Goal: Information Seeking & Learning: Learn about a topic

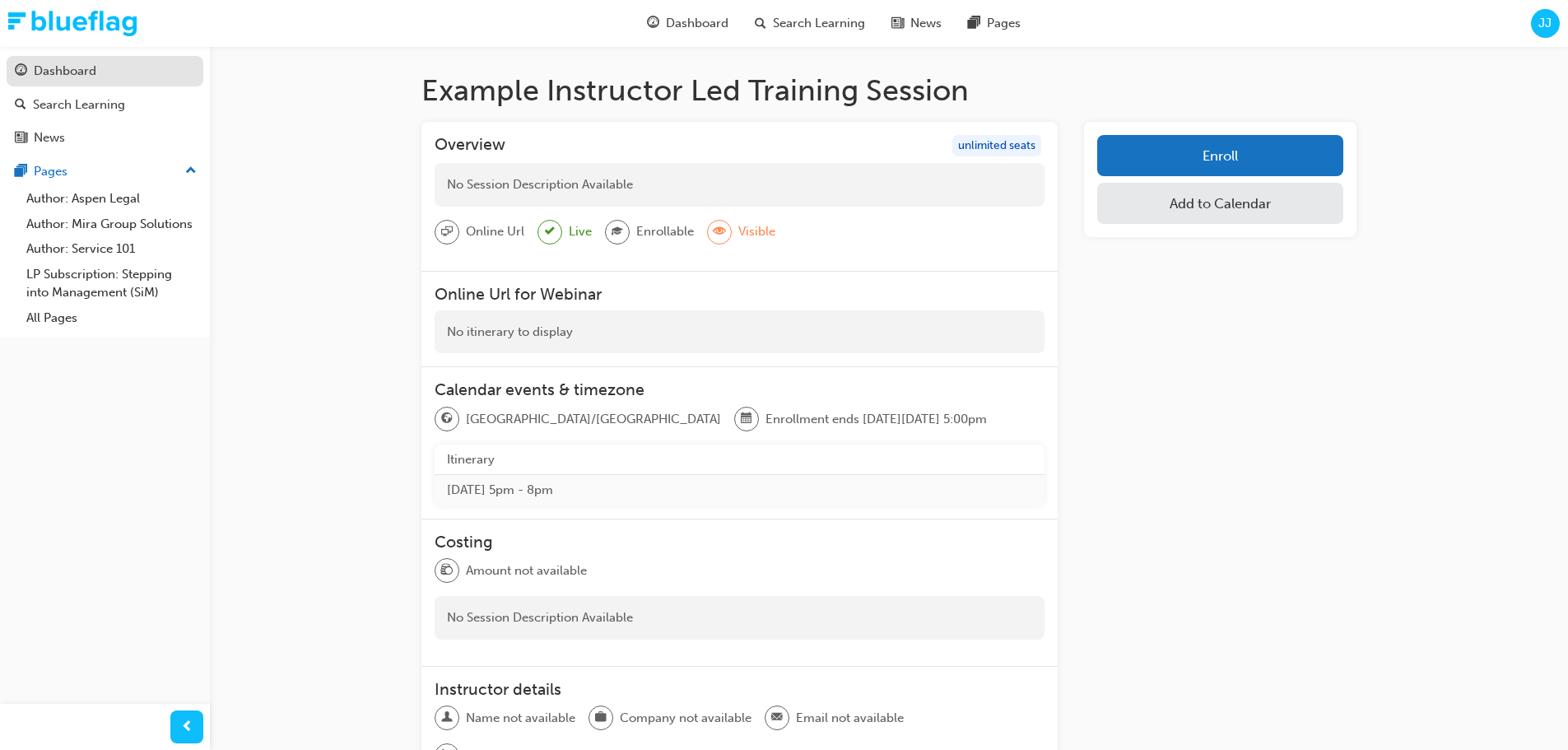
click at [66, 74] on div "Dashboard" at bounding box center [64, 71] width 63 height 19
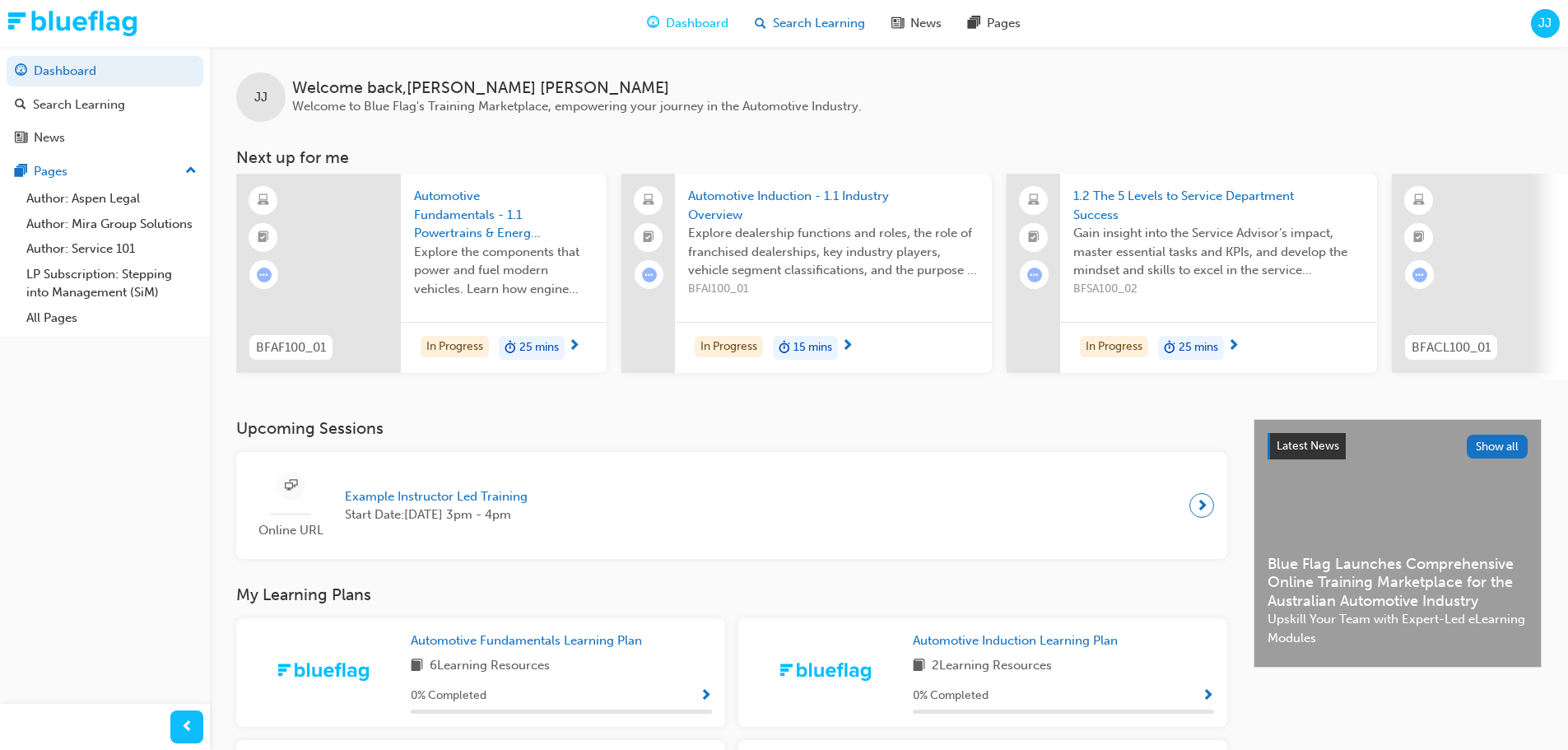
click at [844, 22] on span "Search Learning" at bounding box center [818, 23] width 92 height 19
